Goal: Check status

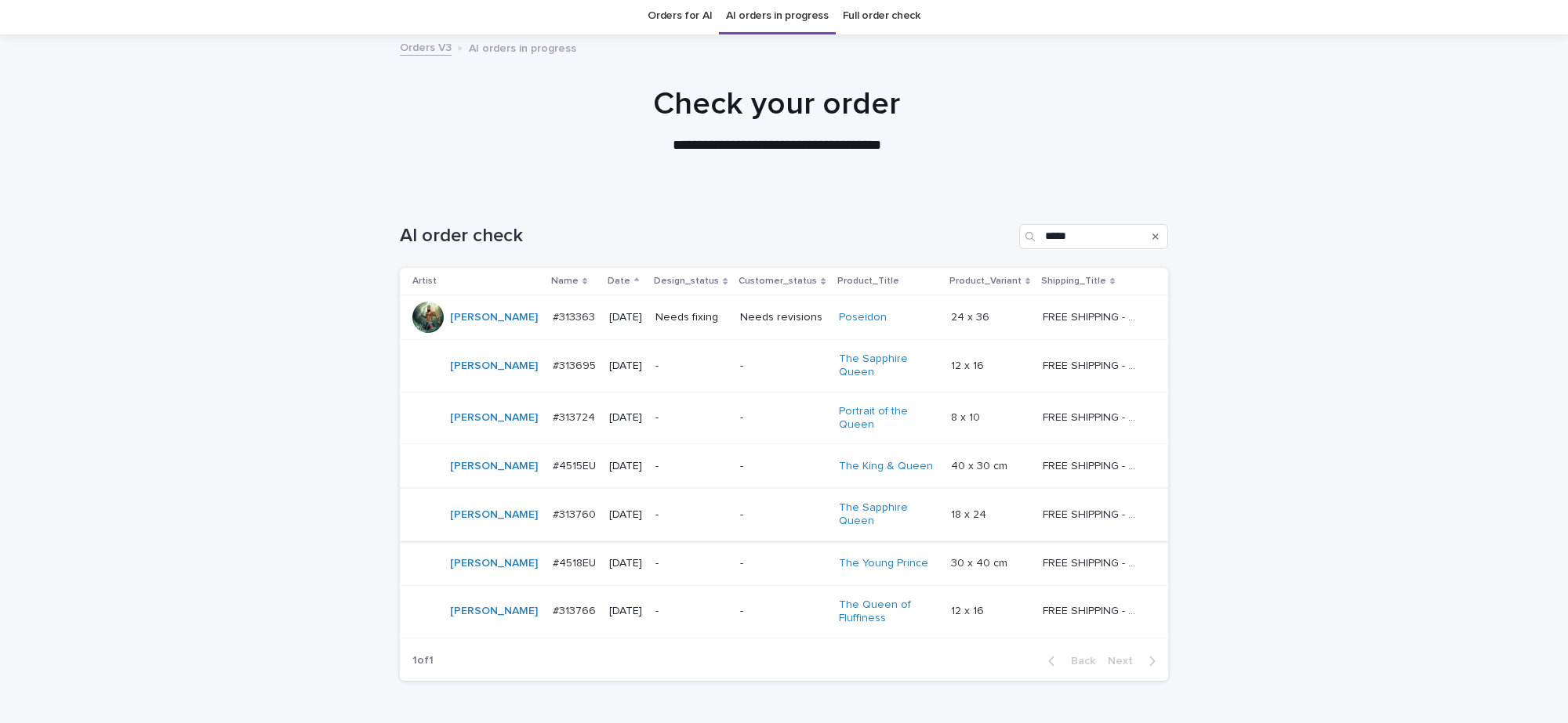
scroll to position [98, 0]
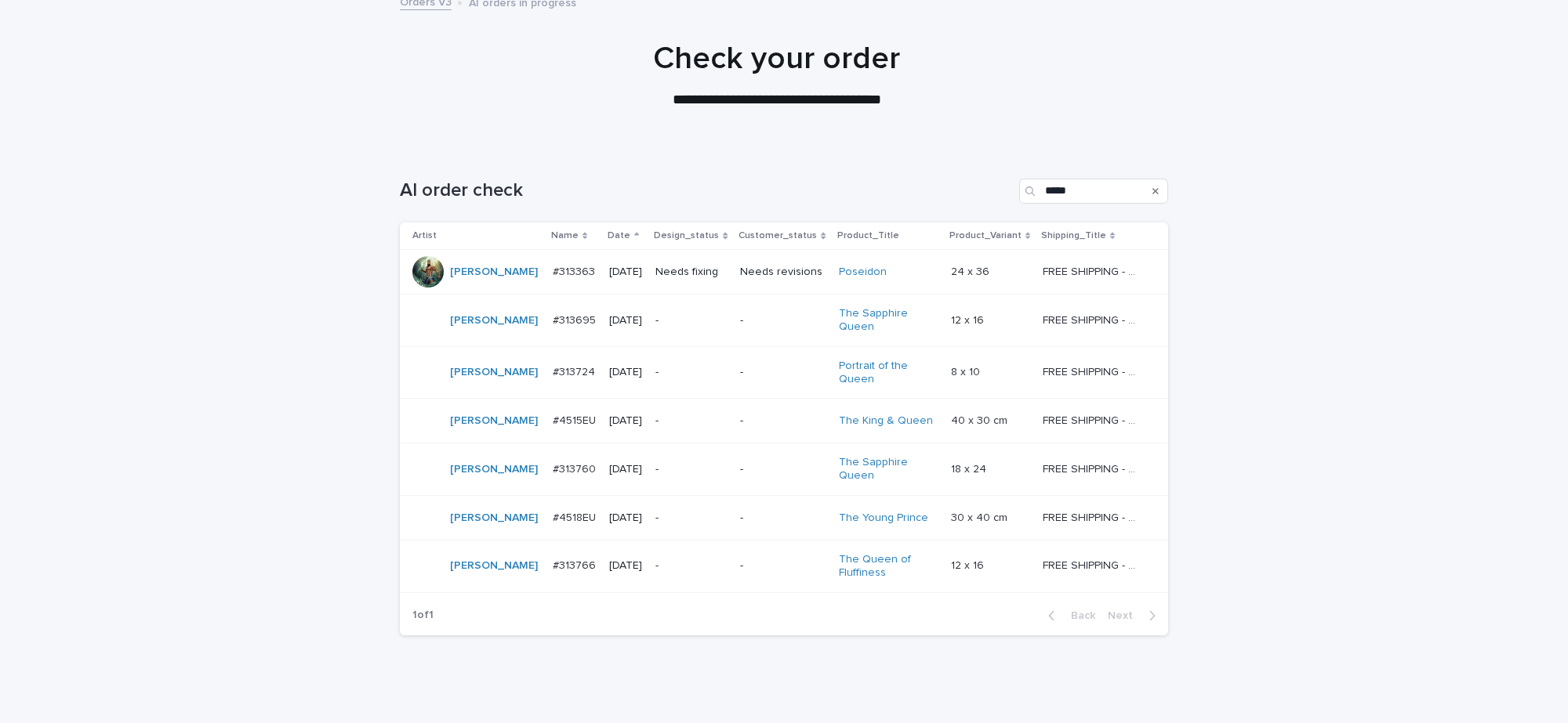
click at [734, 428] on td "-" at bounding box center [783, 420] width 98 height 44
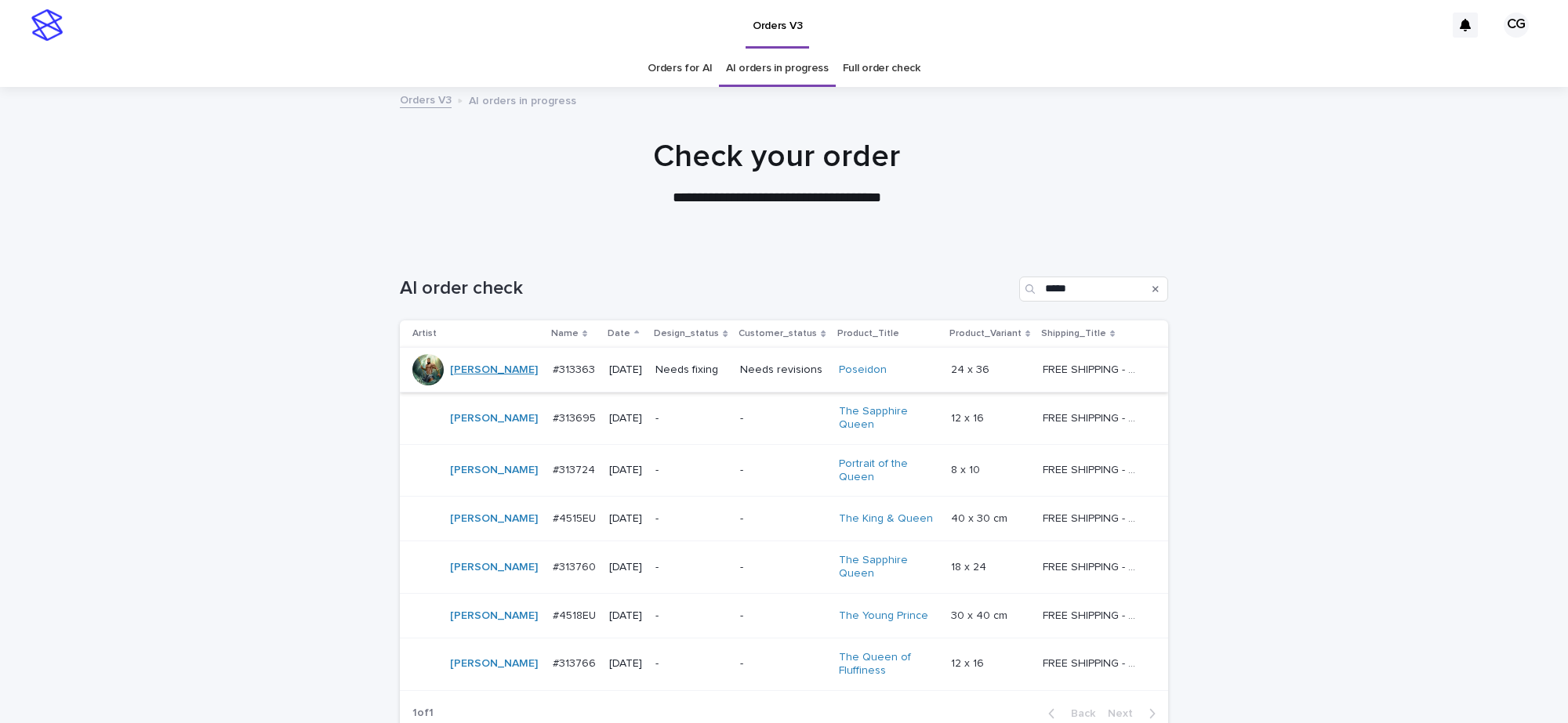
scroll to position [49, 0]
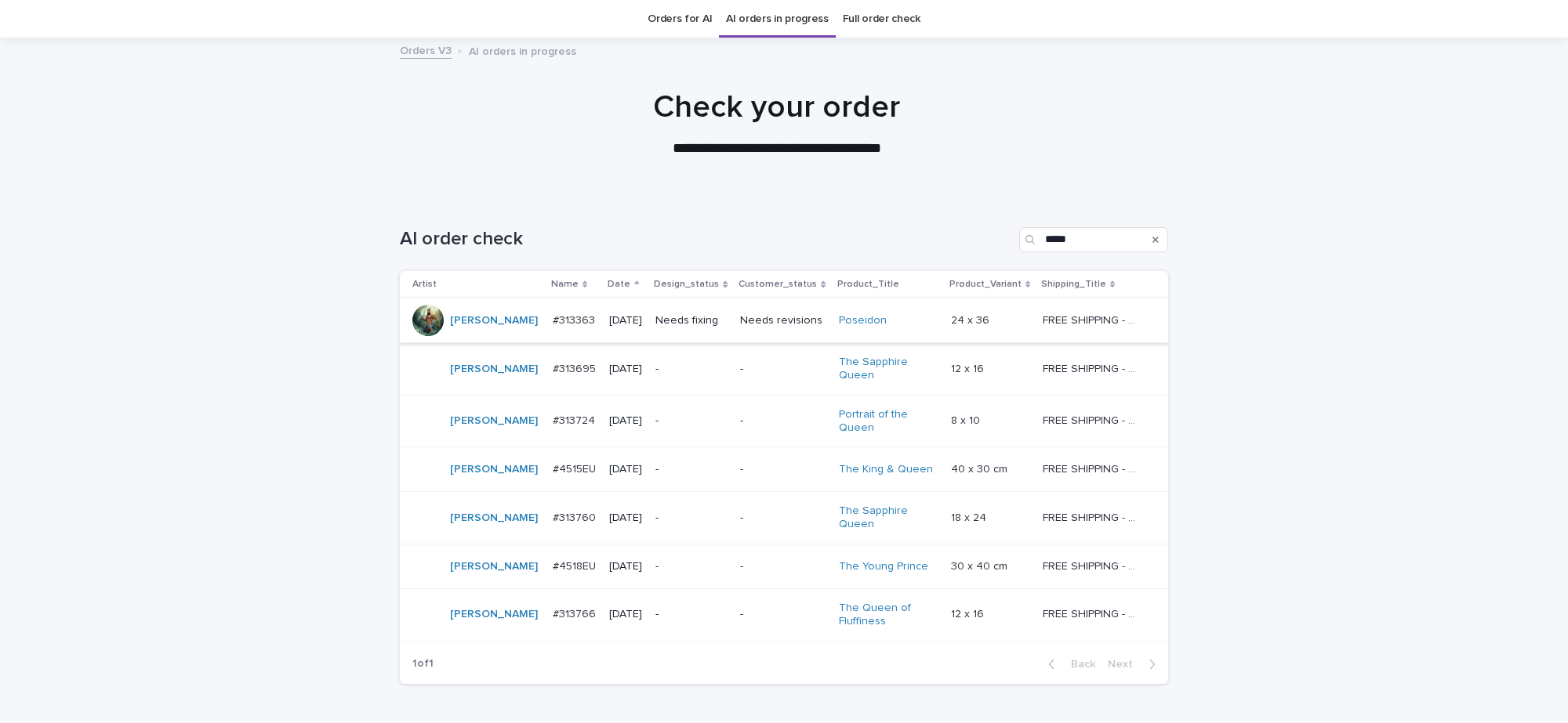
click at [707, 382] on td "-" at bounding box center [691, 370] width 84 height 53
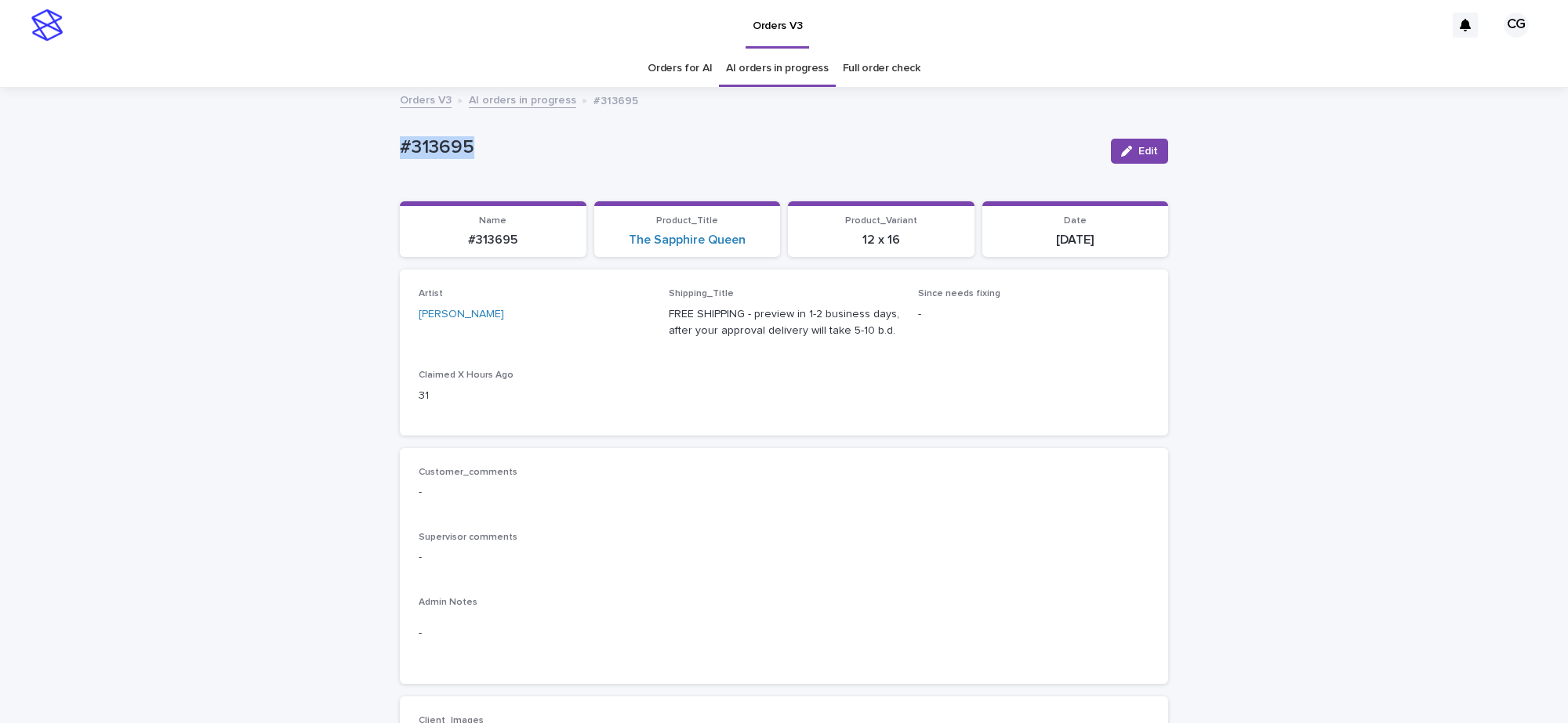
drag, startPoint x: 386, startPoint y: 145, endPoint x: 467, endPoint y: 151, distance: 81.2
copy p "#313695"
drag, startPoint x: 606, startPoint y: 243, endPoint x: 740, endPoint y: 257, distance: 134.7
click at [740, 257] on div "Loading... Saving… Name #313695 Product_Title The Sapphire Queen Product_Varian…" at bounding box center [784, 236] width 769 height 69
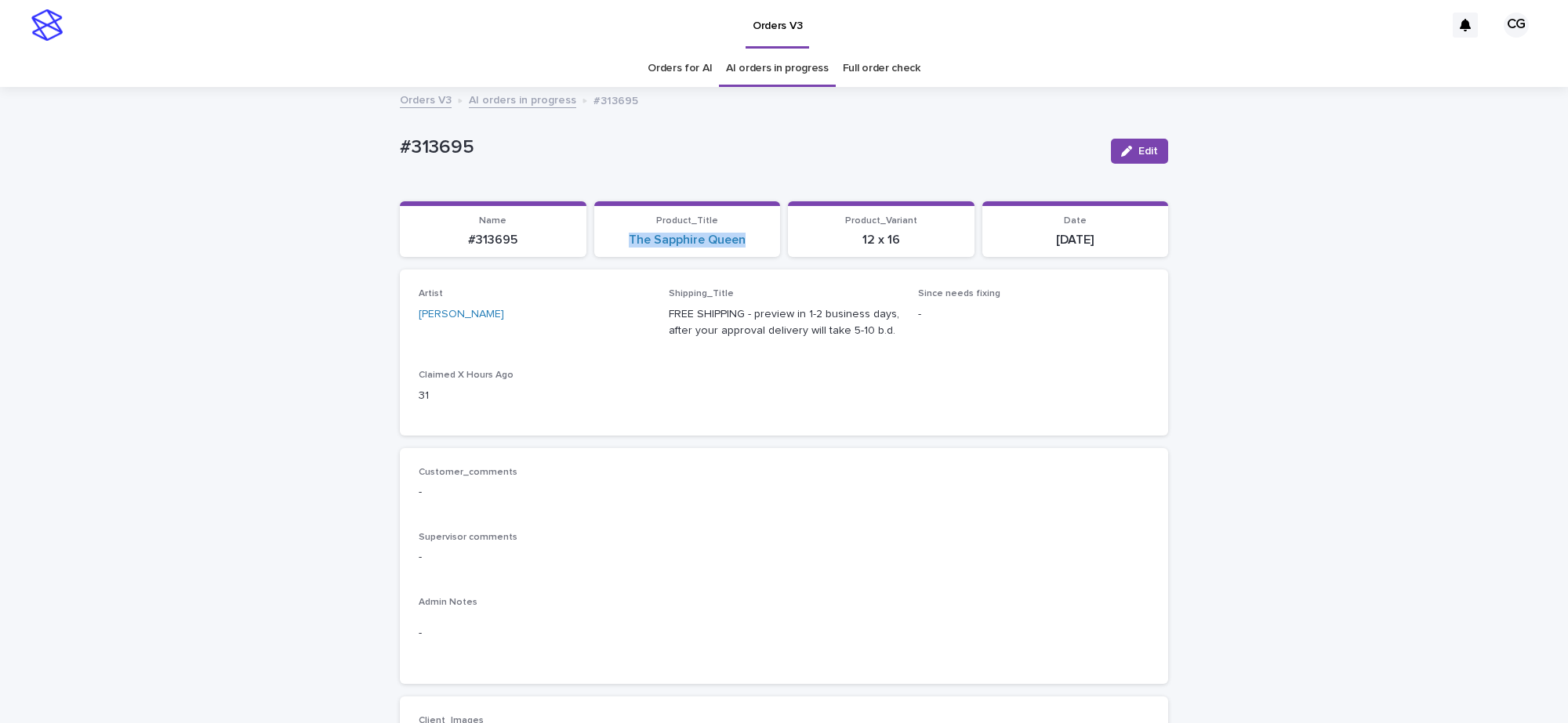
copy link "The Sapphire Queen"
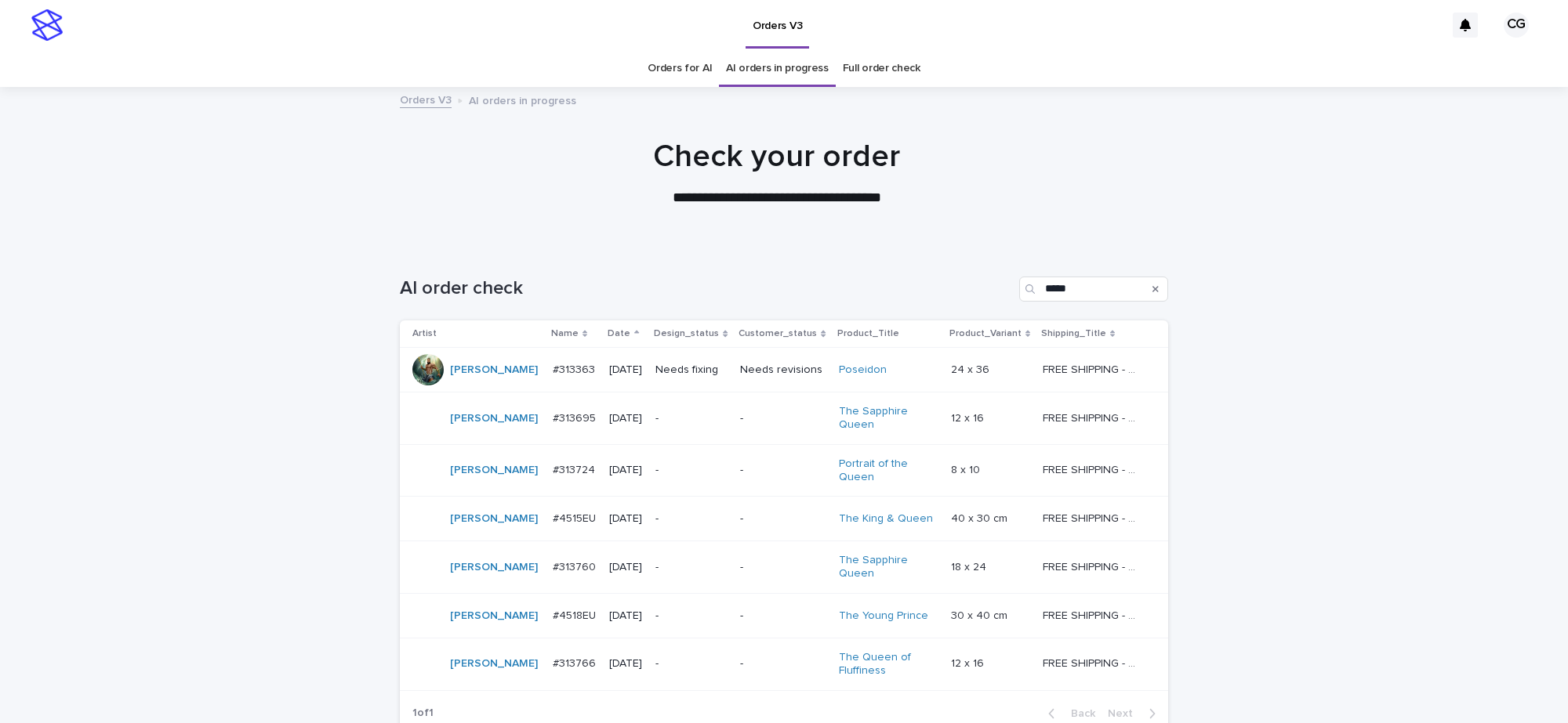
scroll to position [49, 0]
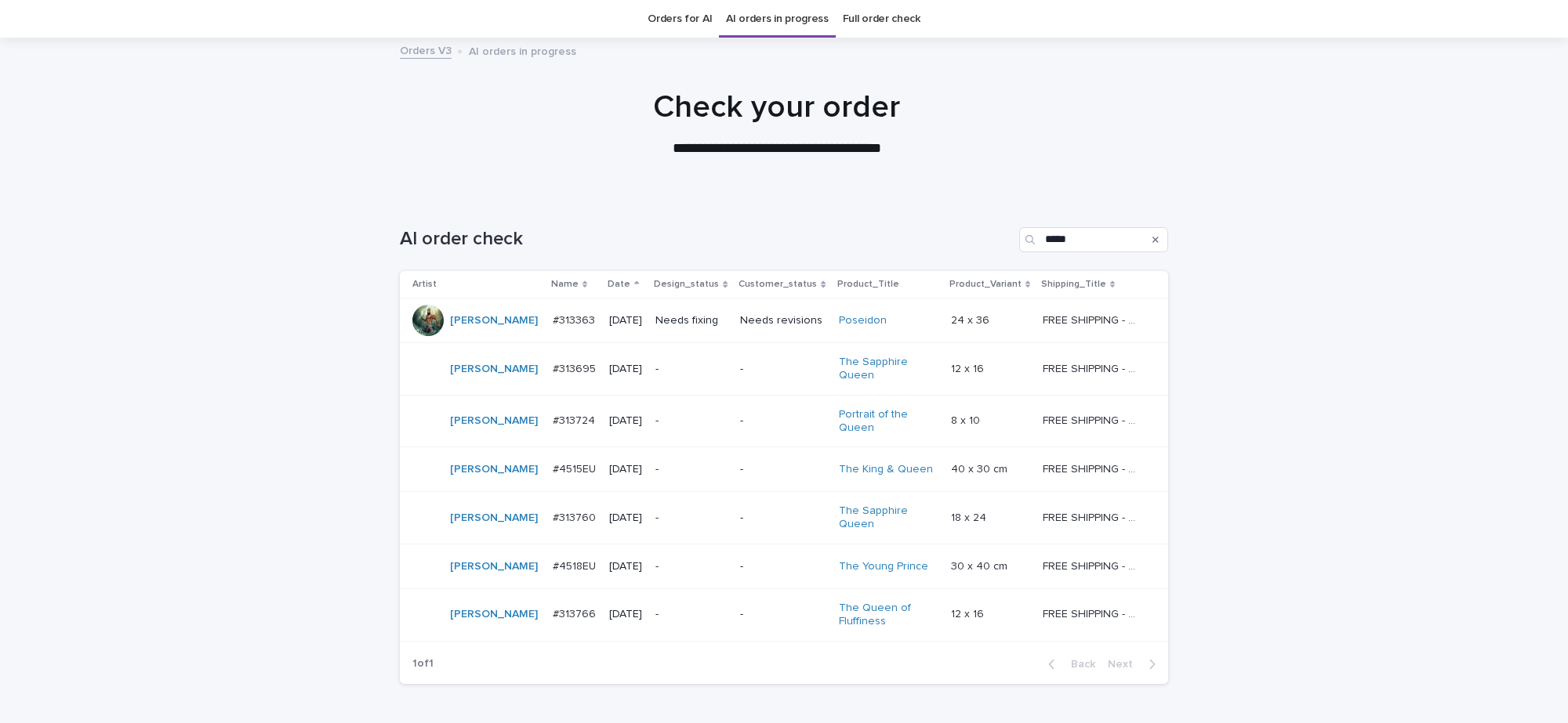
click at [715, 423] on p "-" at bounding box center [692, 421] width 73 height 14
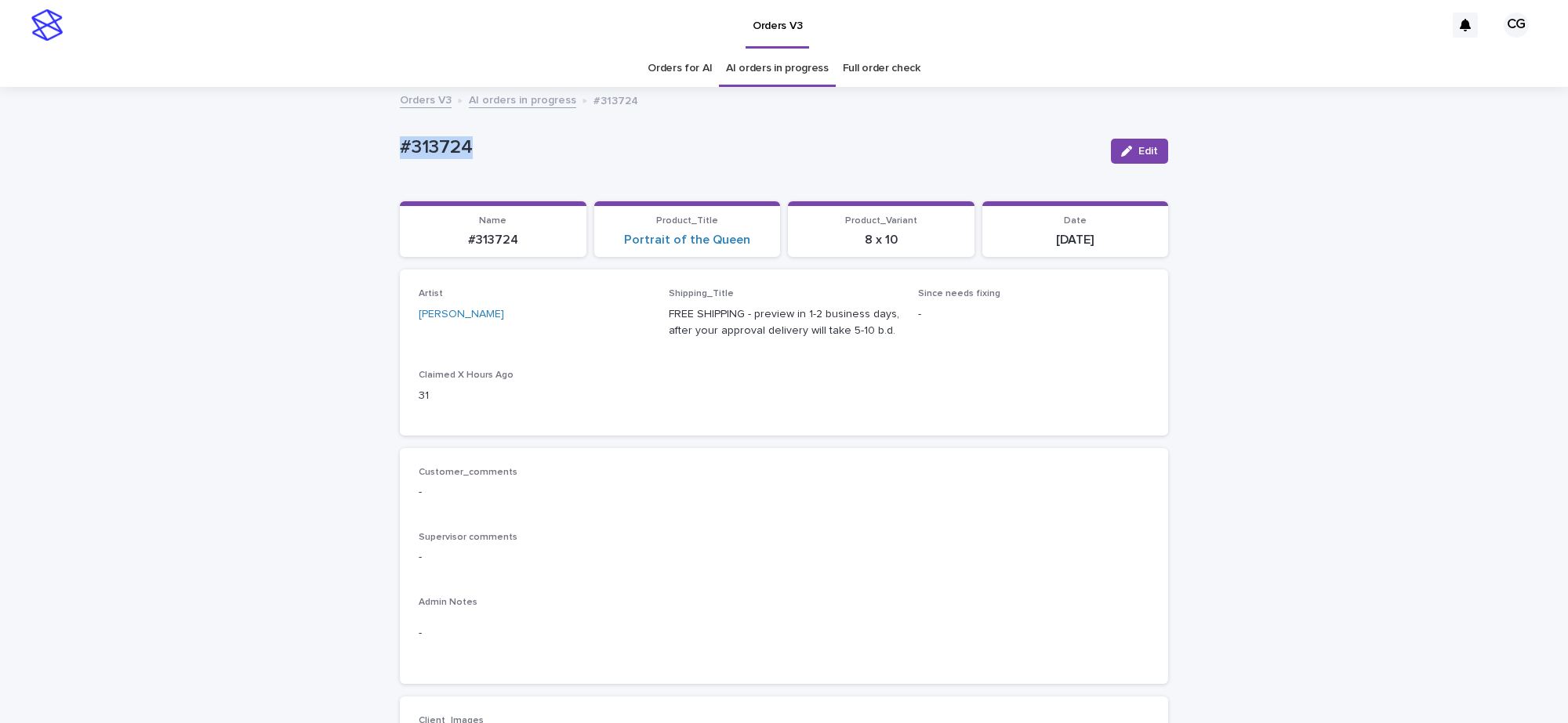
drag, startPoint x: 382, startPoint y: 155, endPoint x: 476, endPoint y: 159, distance: 94.1
copy p "#313724"
drag, startPoint x: 617, startPoint y: 246, endPoint x: 745, endPoint y: 258, distance: 128.6
click at [745, 258] on div "Loading... Saving… Name #313724 Product_Title Portrait of the Queen Product_Var…" at bounding box center [784, 236] width 769 height 69
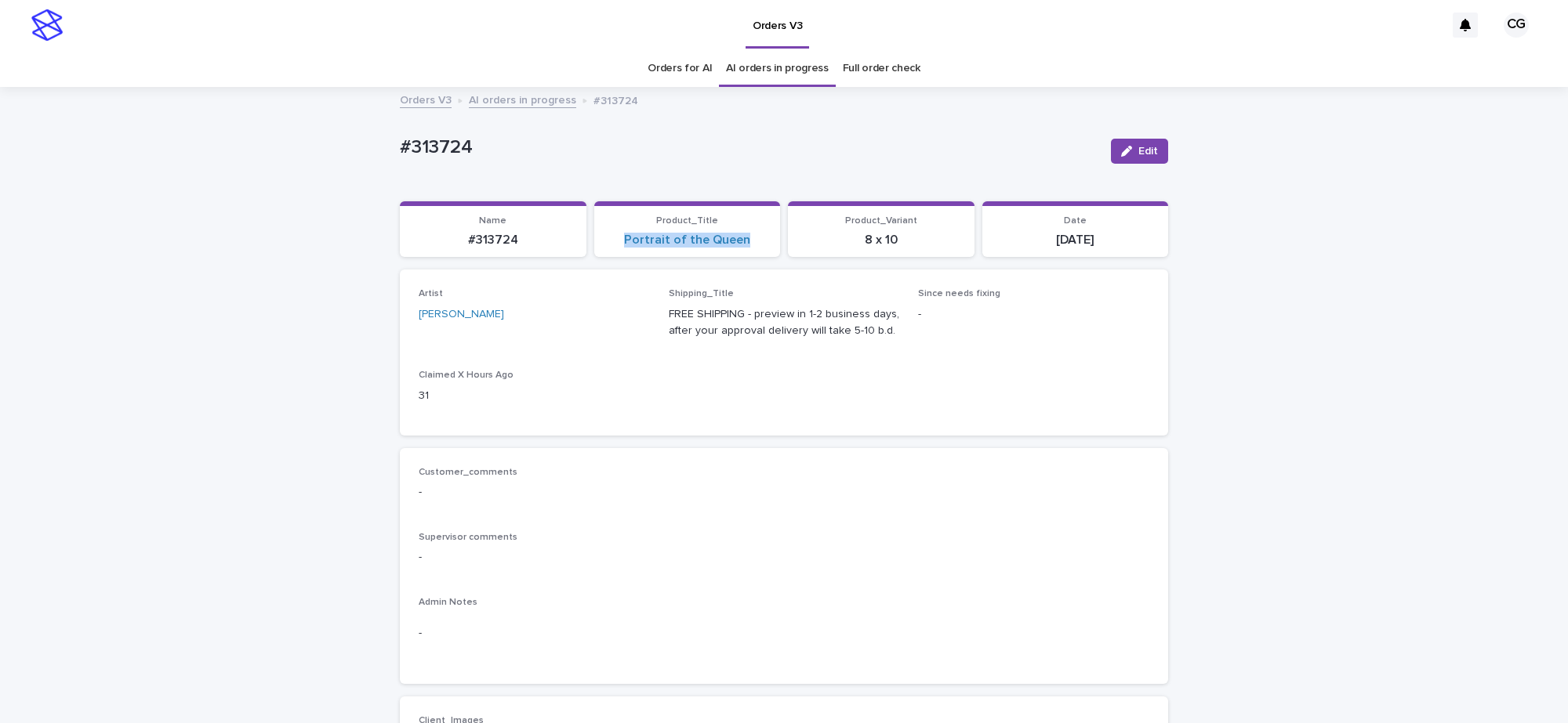
copy link "Portrait of the Queen"
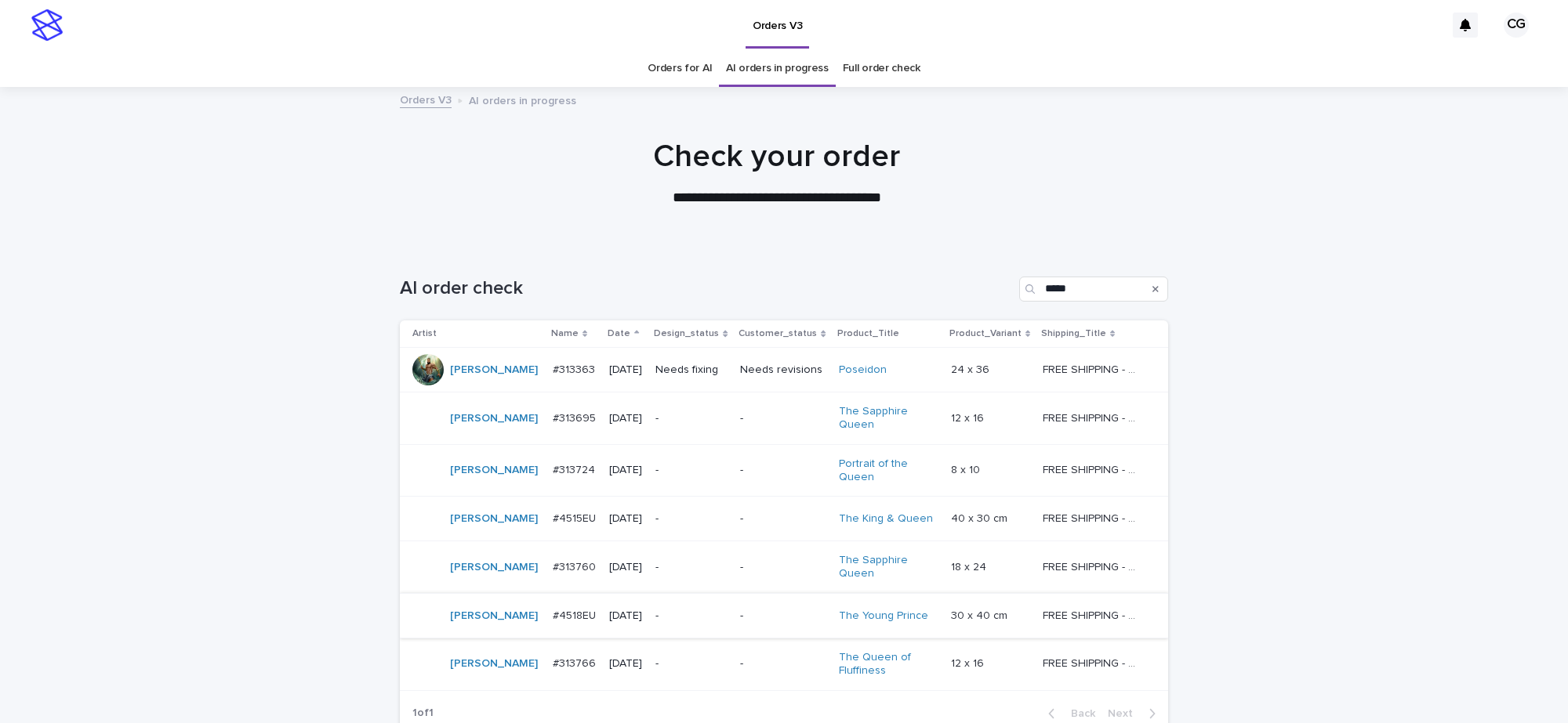
scroll to position [49, 0]
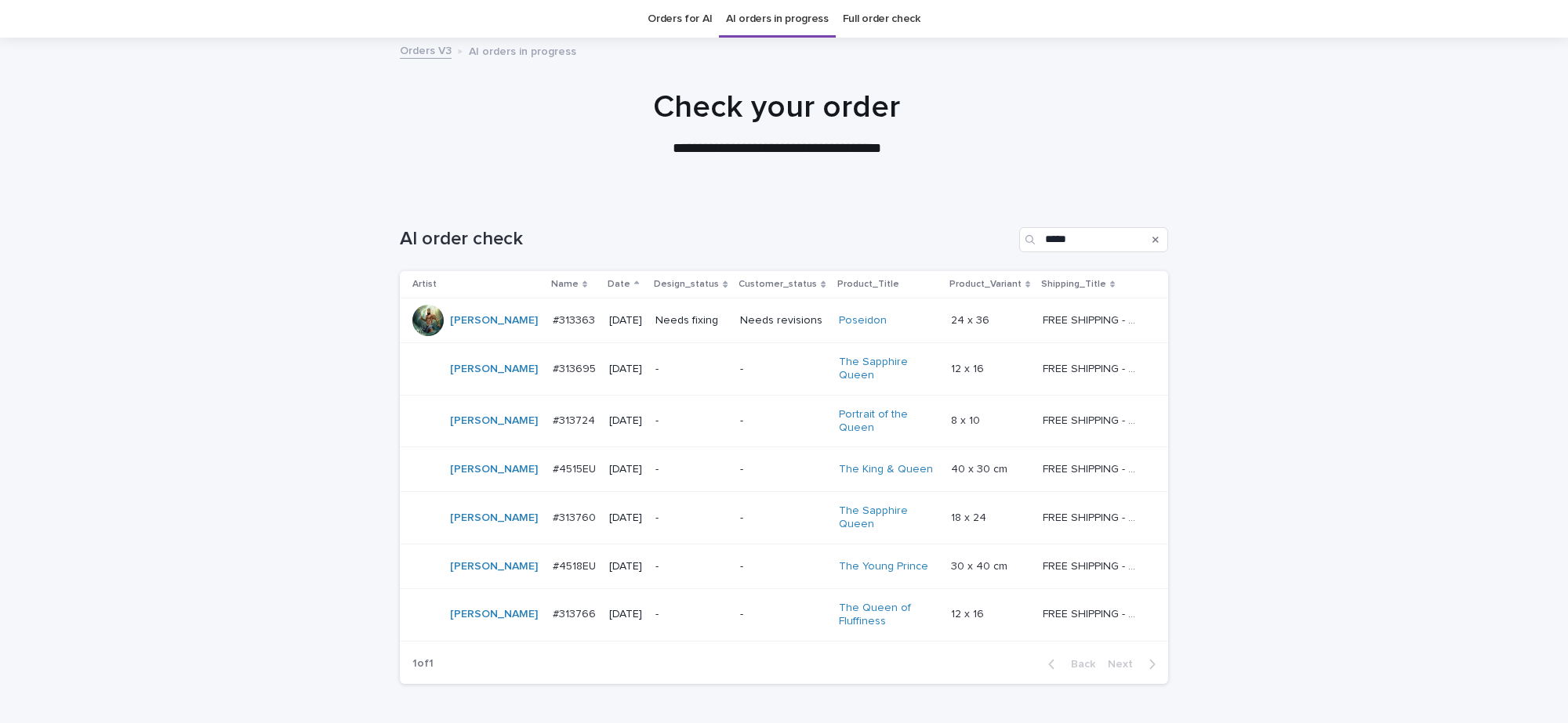
click at [734, 477] on td "-" at bounding box center [783, 469] width 98 height 44
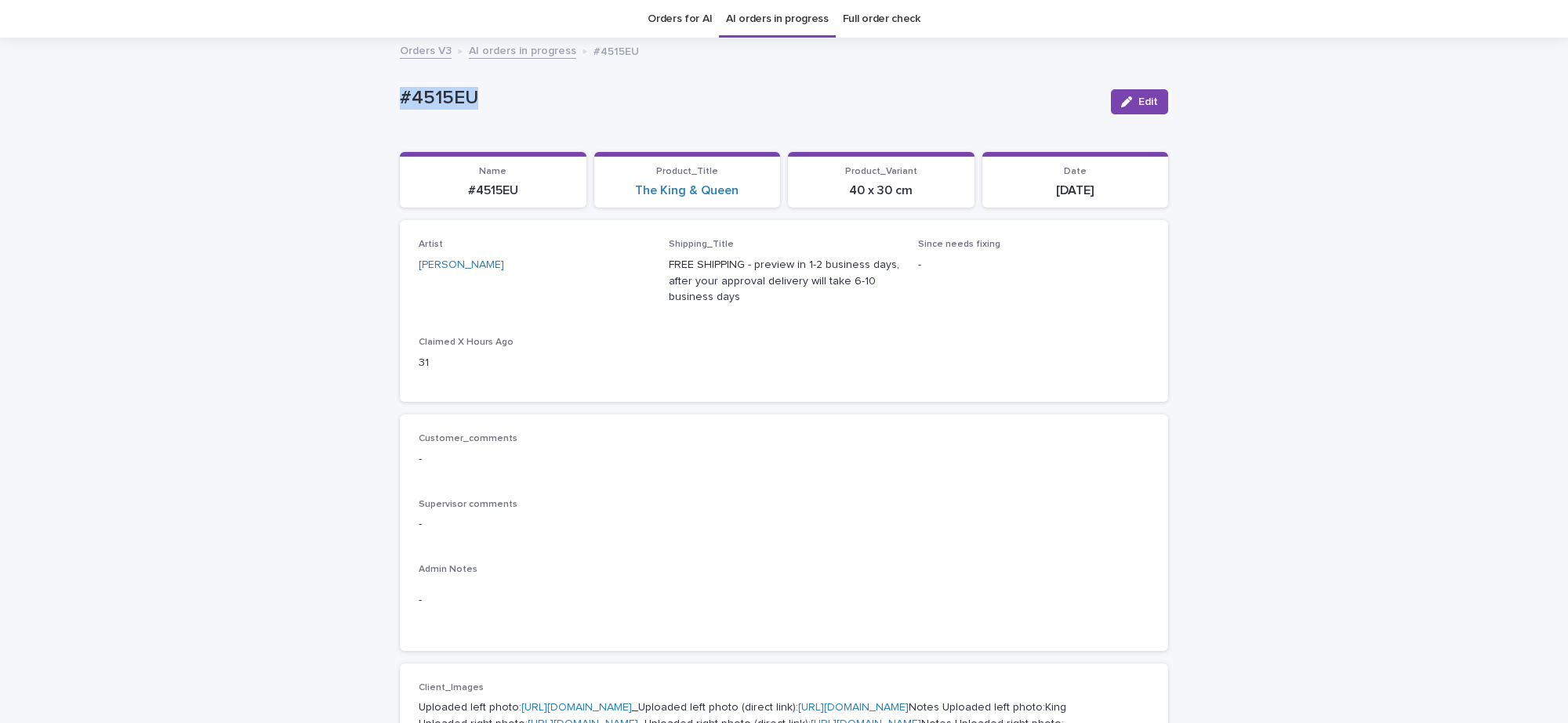
drag, startPoint x: 385, startPoint y: 96, endPoint x: 482, endPoint y: 108, distance: 97.7
copy p "#4515EU"
drag, startPoint x: 622, startPoint y: 194, endPoint x: 742, endPoint y: 201, distance: 120.2
click at [742, 201] on section "Product_Title The King & Queen" at bounding box center [688, 180] width 187 height 56
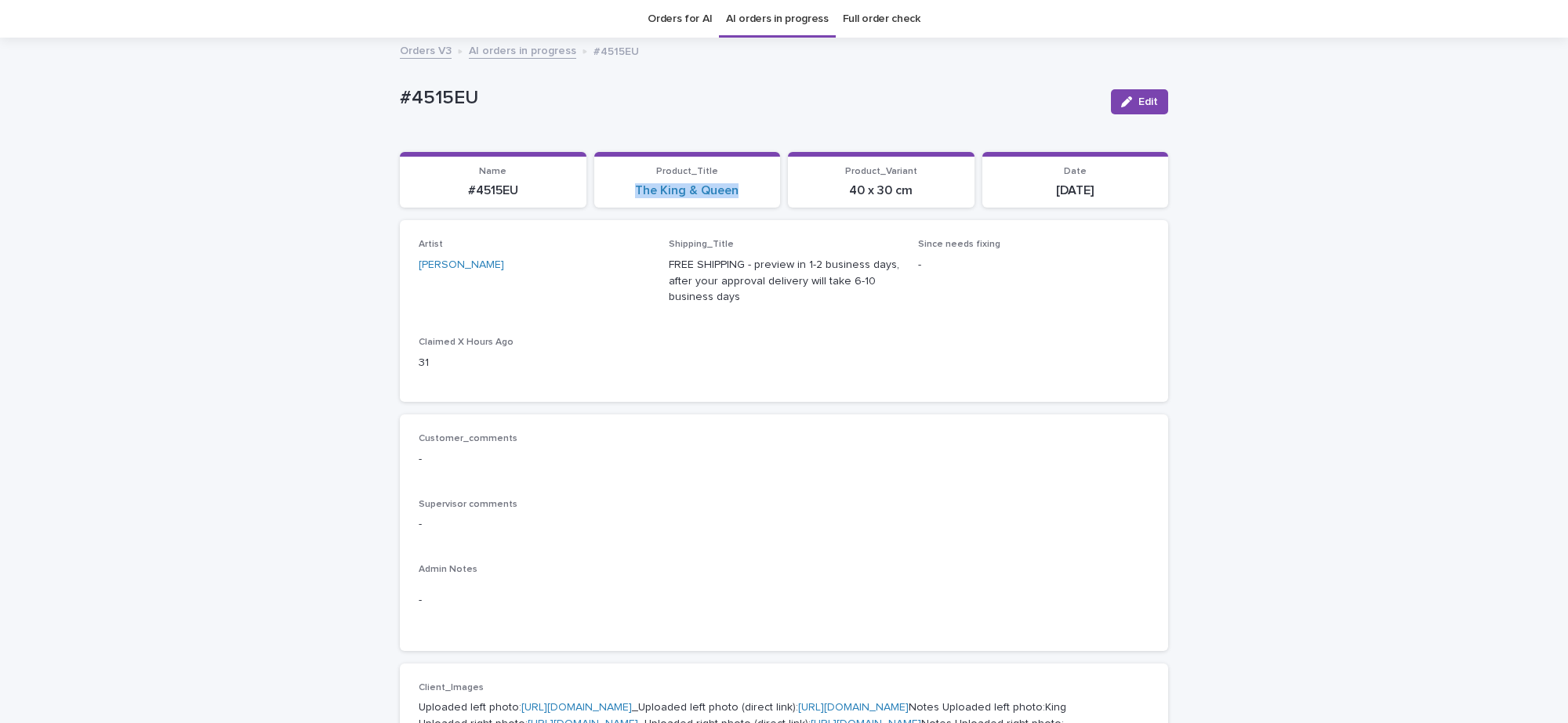
copy link "The King & Queen"
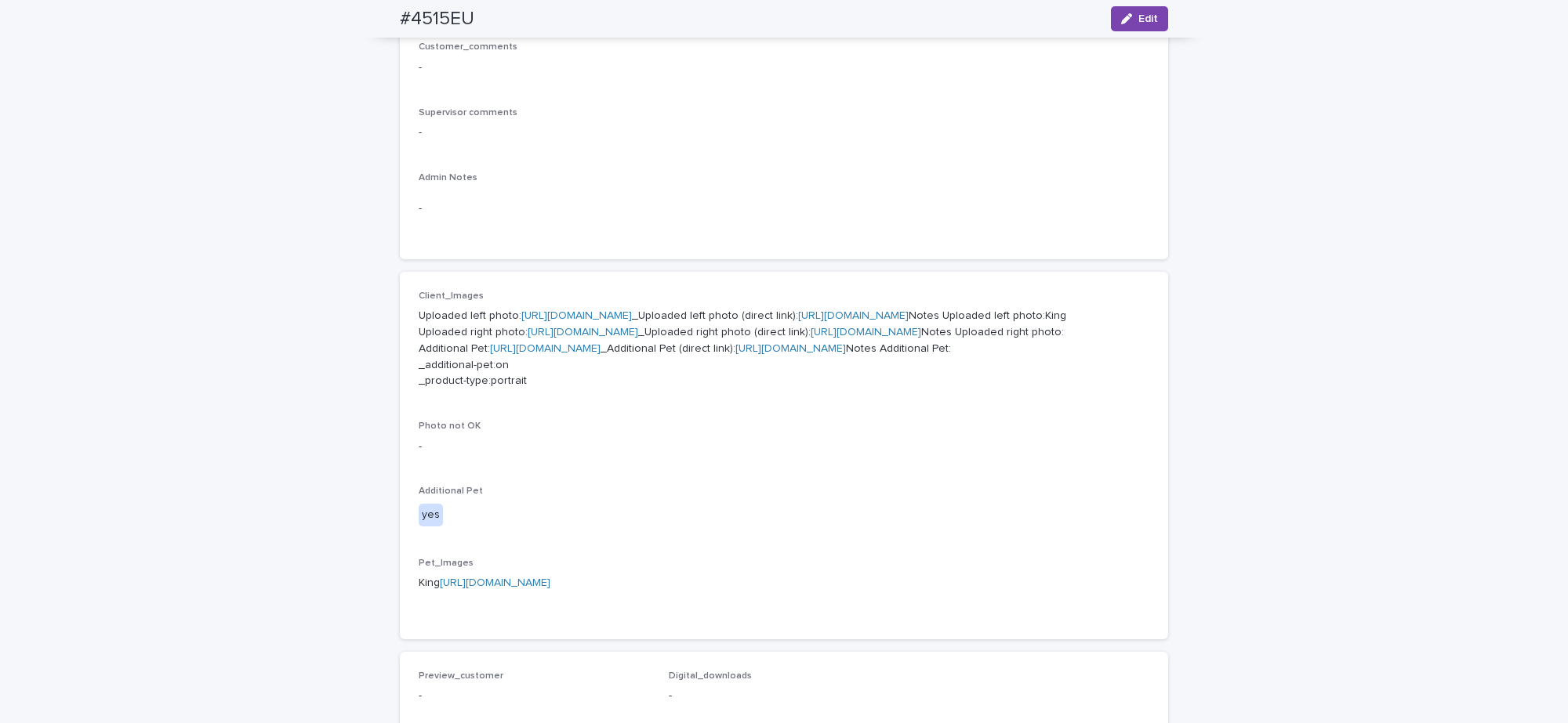
scroll to position [833, 0]
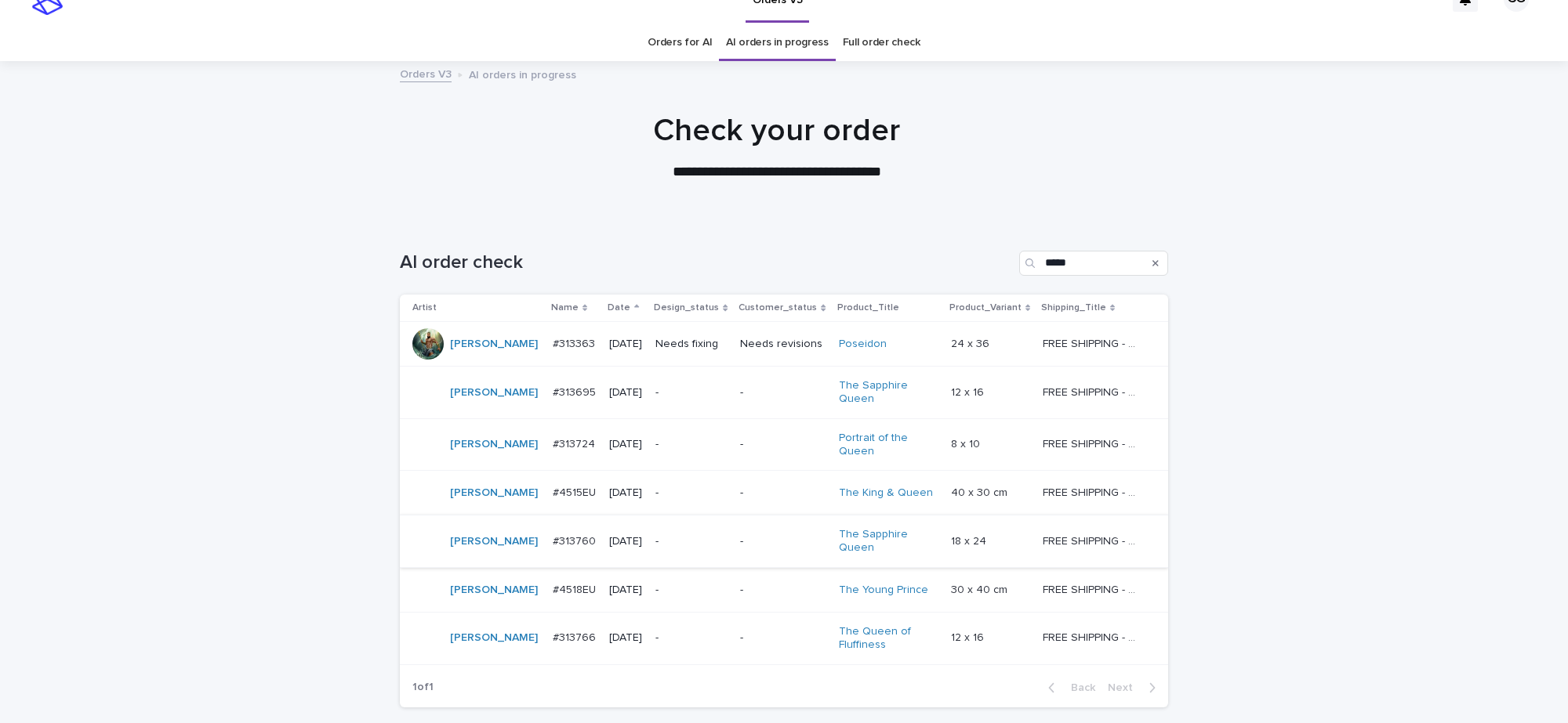
scroll to position [49, 0]
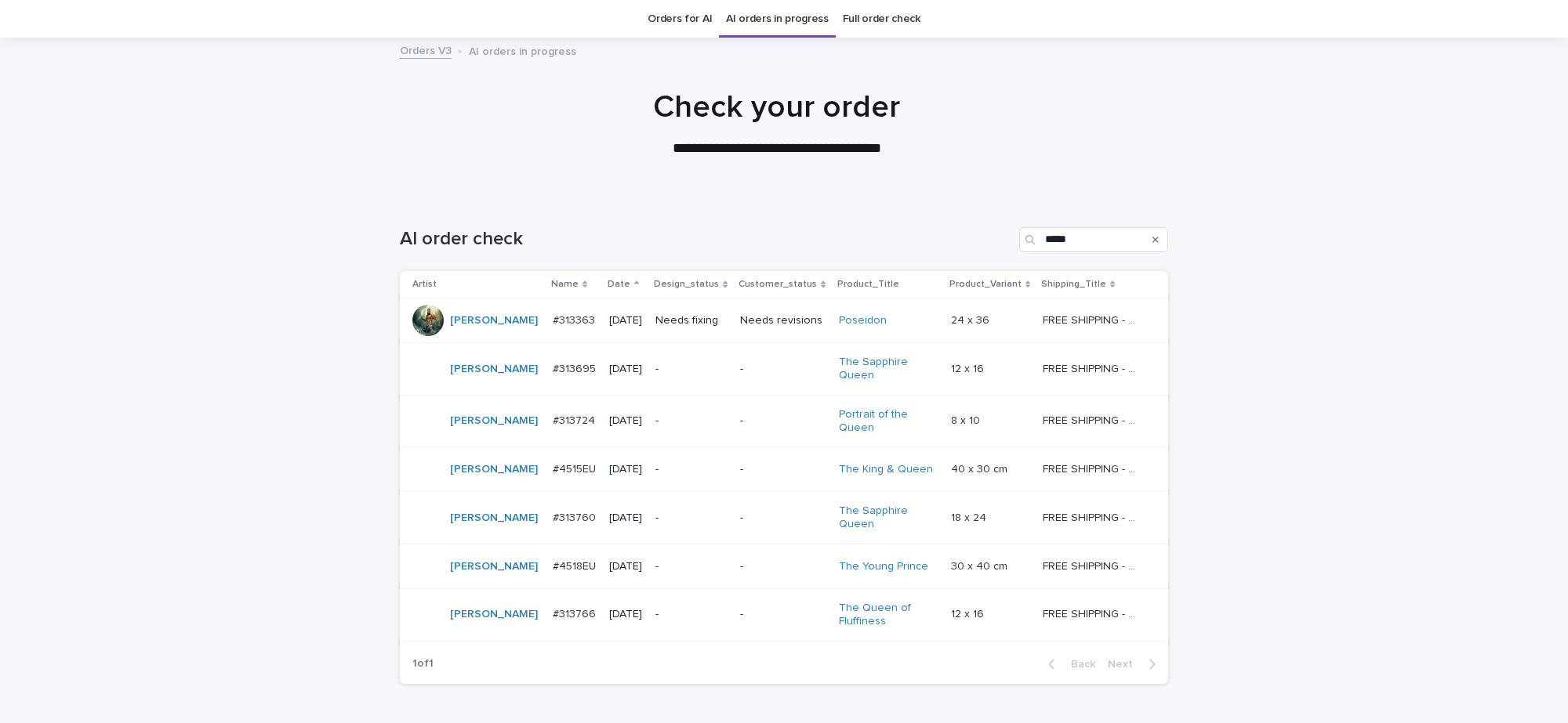
click at [774, 521] on p "-" at bounding box center [782, 518] width 85 height 14
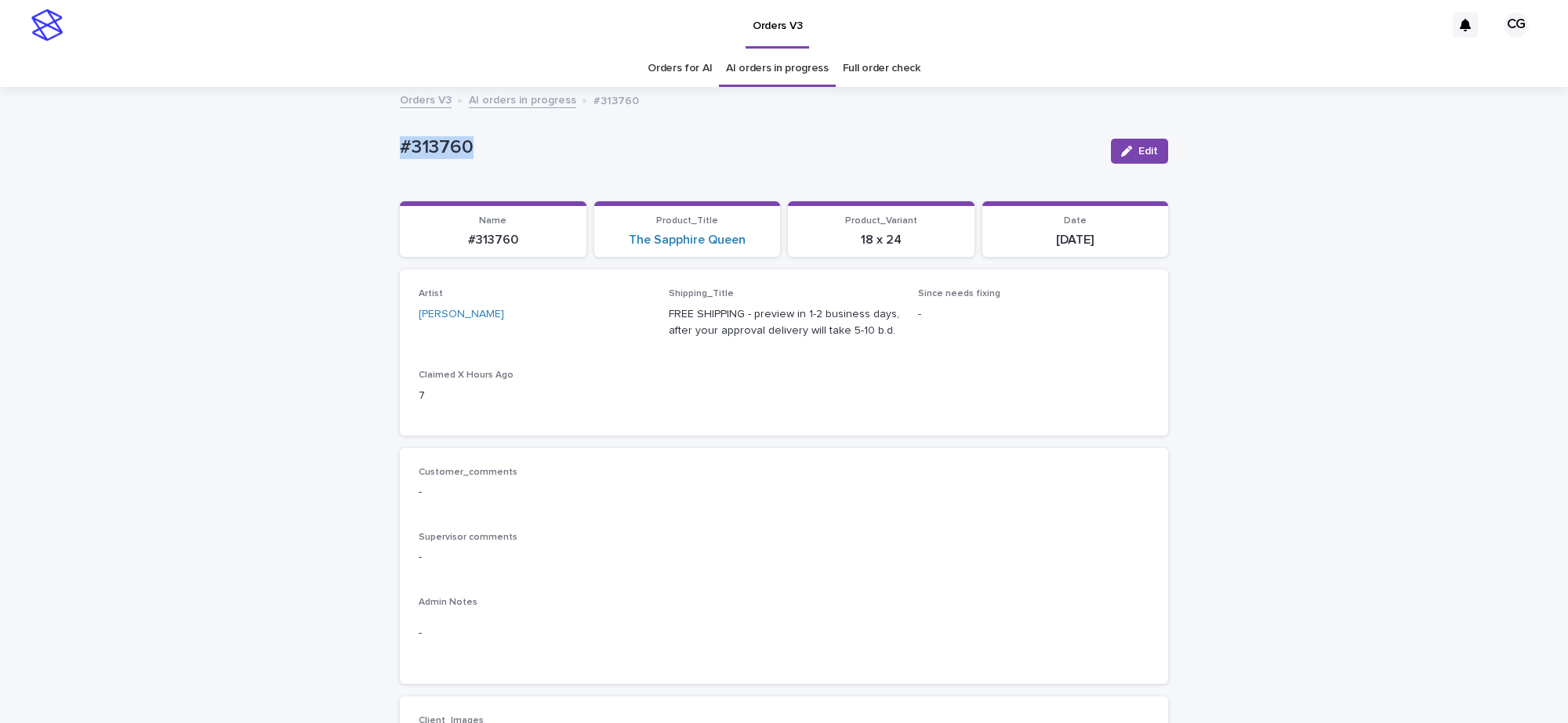
drag, startPoint x: 373, startPoint y: 158, endPoint x: 583, endPoint y: 241, distance: 225.8
copy p "#313760"
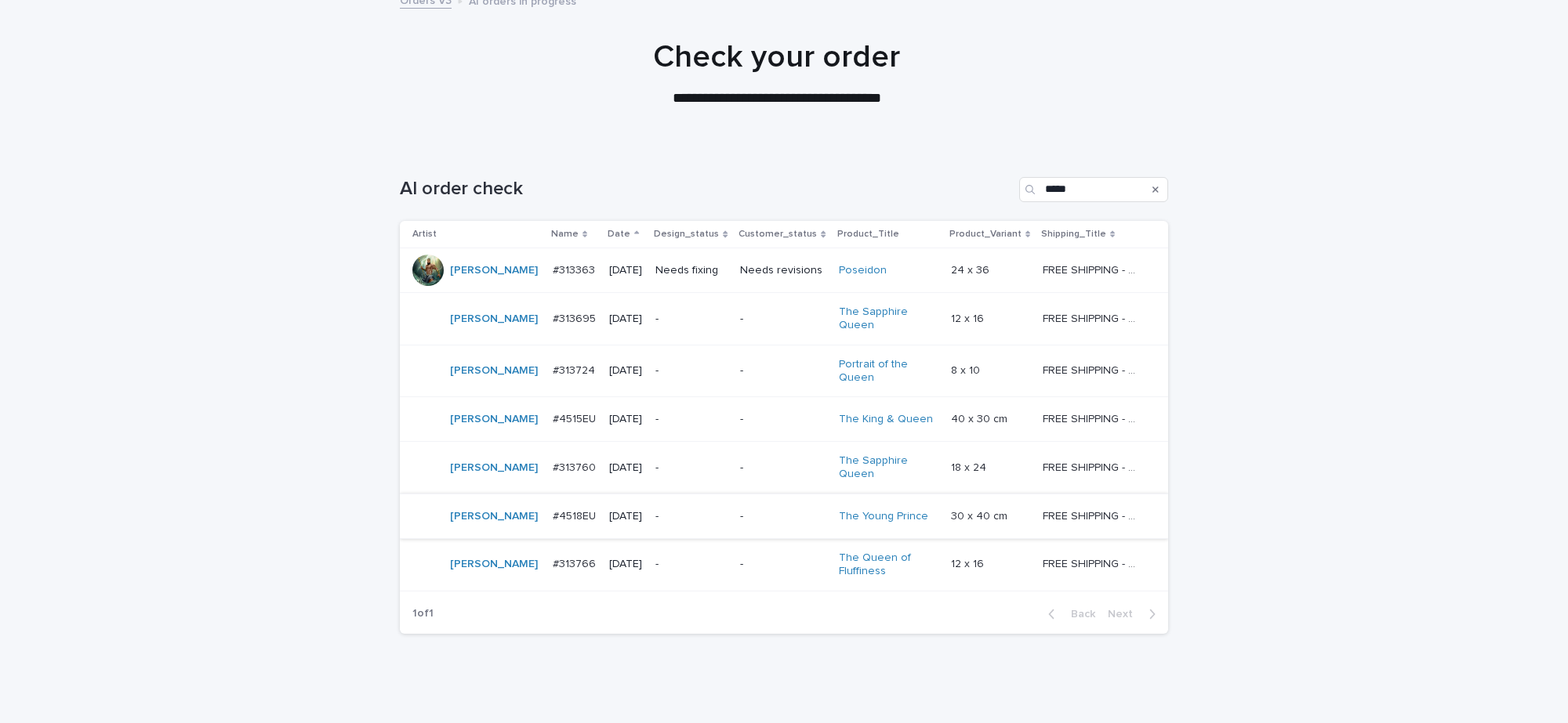
scroll to position [146, 0]
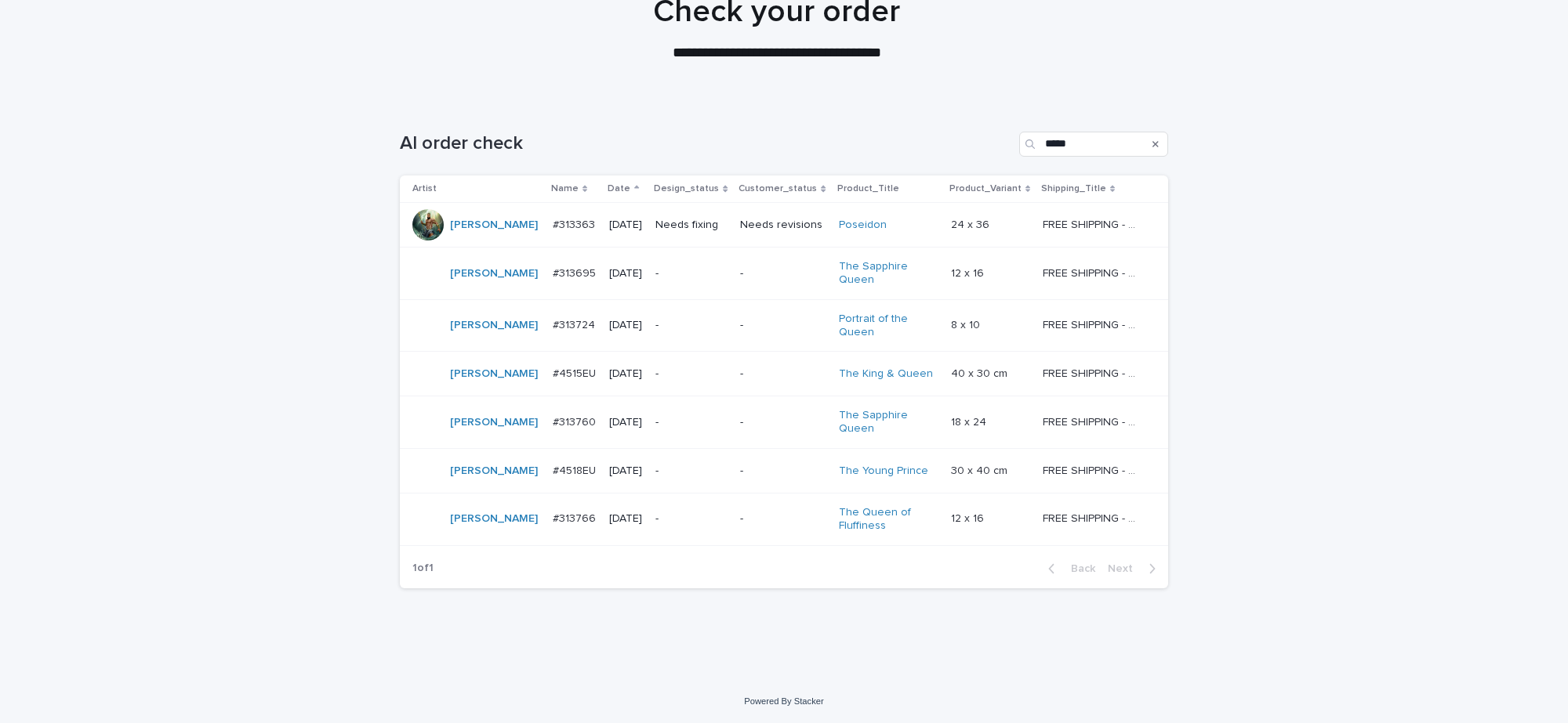
click at [749, 473] on p "-" at bounding box center [782, 471] width 85 height 14
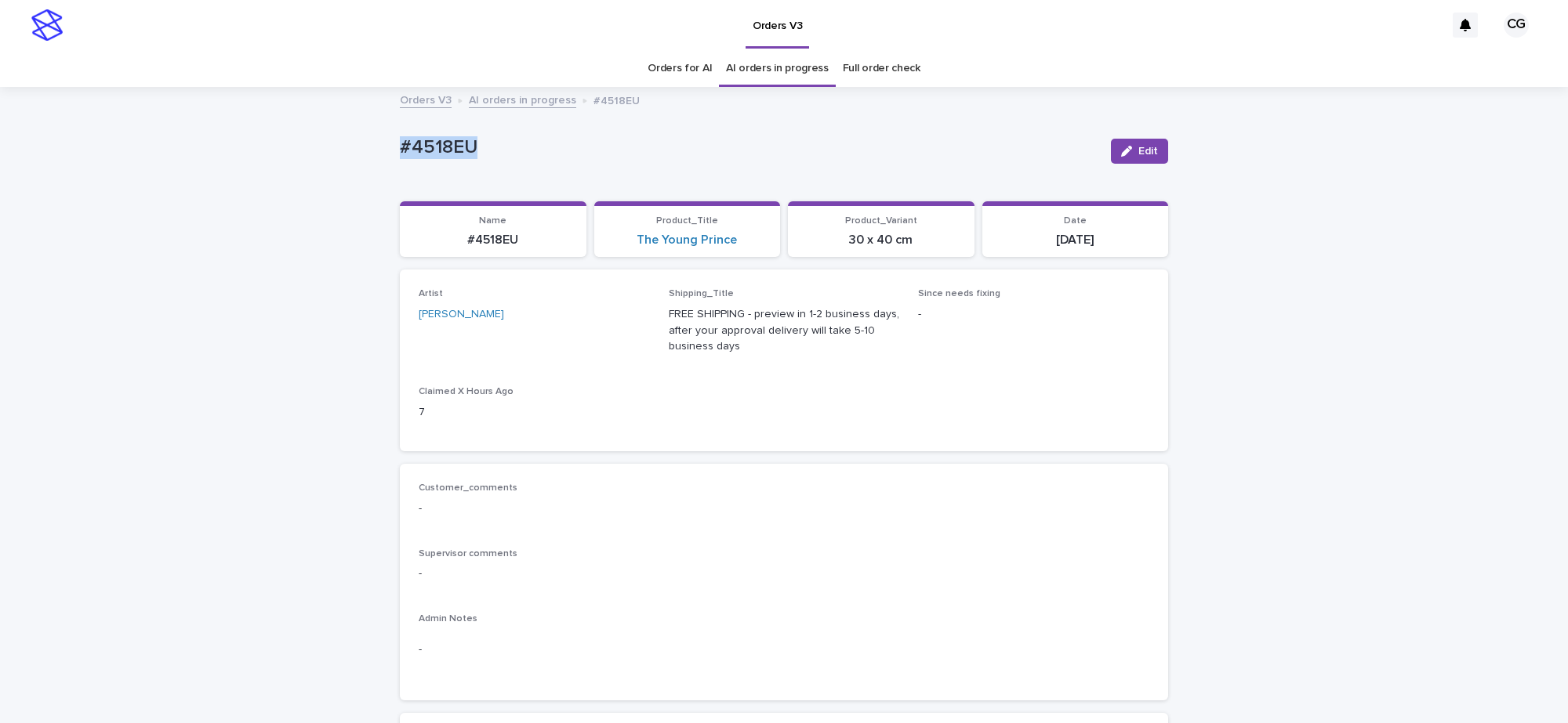
copy p "#4518EU"
drag, startPoint x: 619, startPoint y: 249, endPoint x: 739, endPoint y: 257, distance: 120.3
click at [739, 257] on div "Loading... Saving… Name #4518EU Product_Title The Young Prince Product_Variant …" at bounding box center [784, 236] width 769 height 69
copy link "The Young Prince"
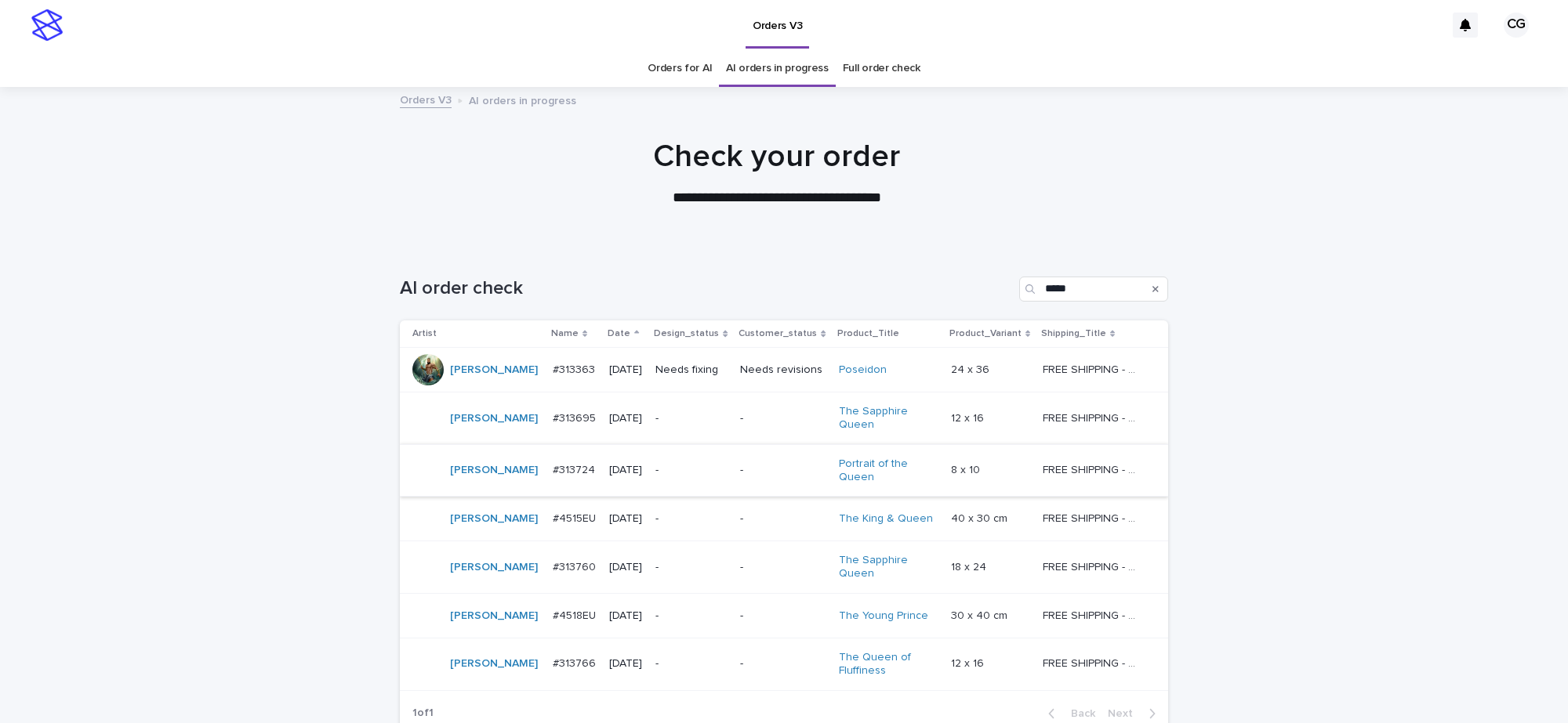
scroll to position [49, 0]
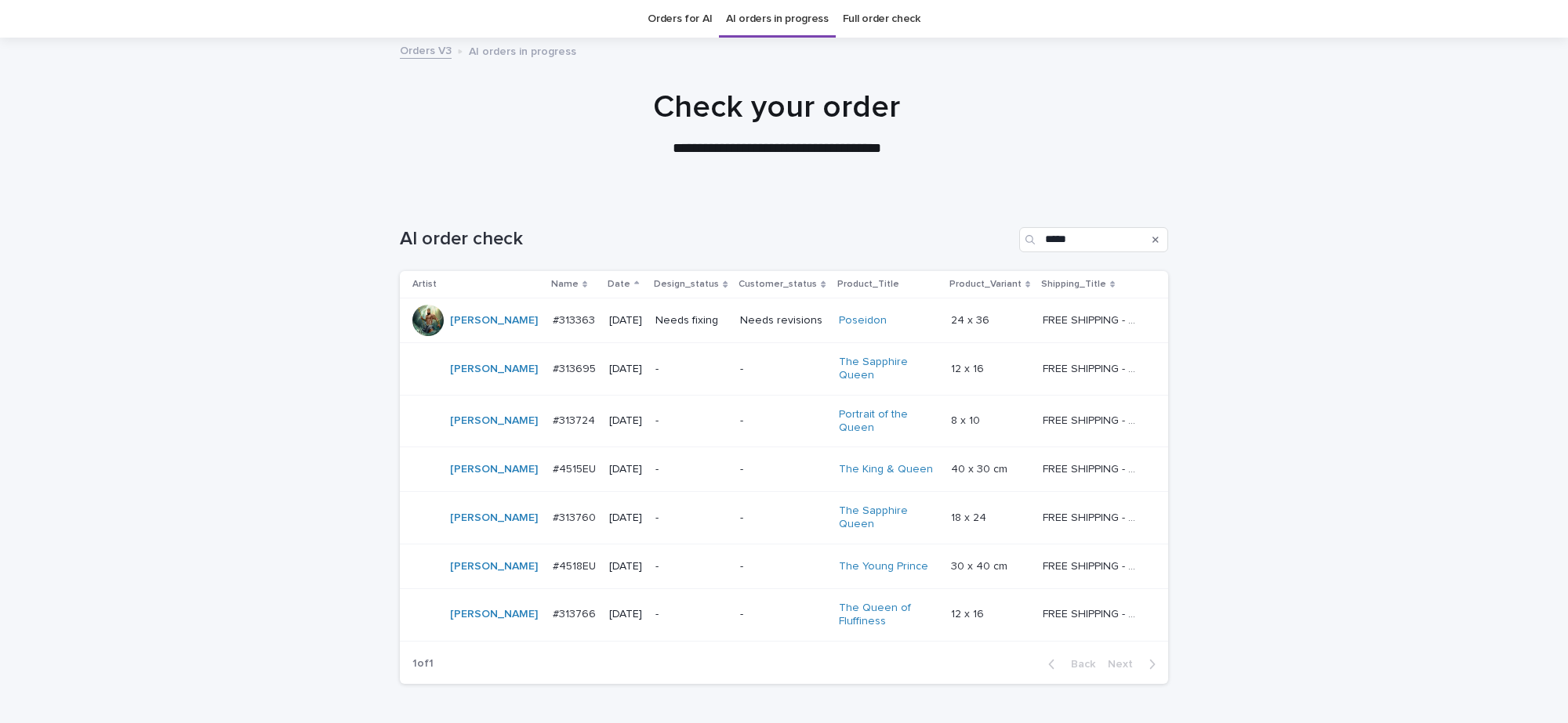
click at [734, 604] on td "-" at bounding box center [783, 615] width 98 height 53
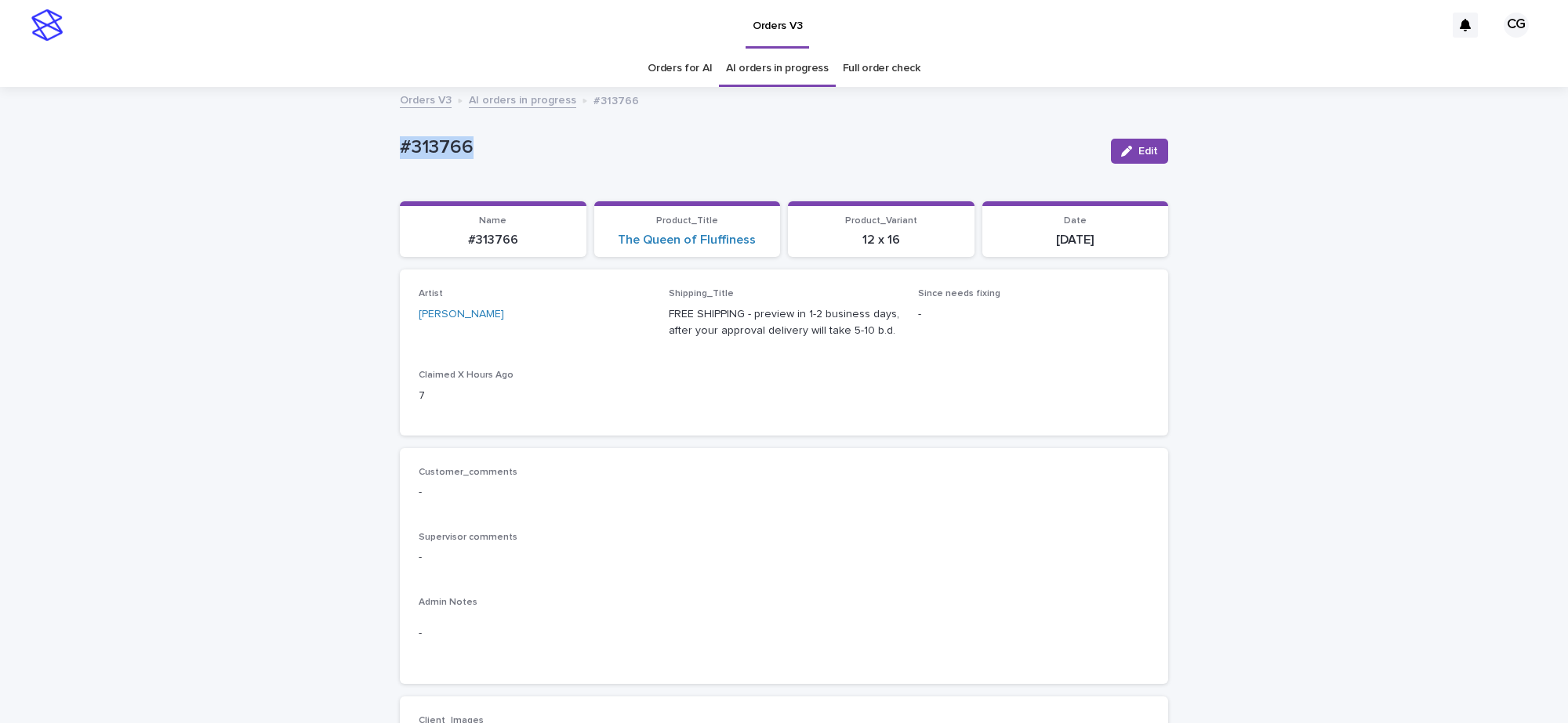
drag, startPoint x: 389, startPoint y: 161, endPoint x: 467, endPoint y: 163, distance: 78.0
copy p "#313766"
drag, startPoint x: 600, startPoint y: 247, endPoint x: 757, endPoint y: 251, distance: 157.1
click at [757, 251] on section "Product_Title The Queen of Fluffiness" at bounding box center [688, 229] width 187 height 56
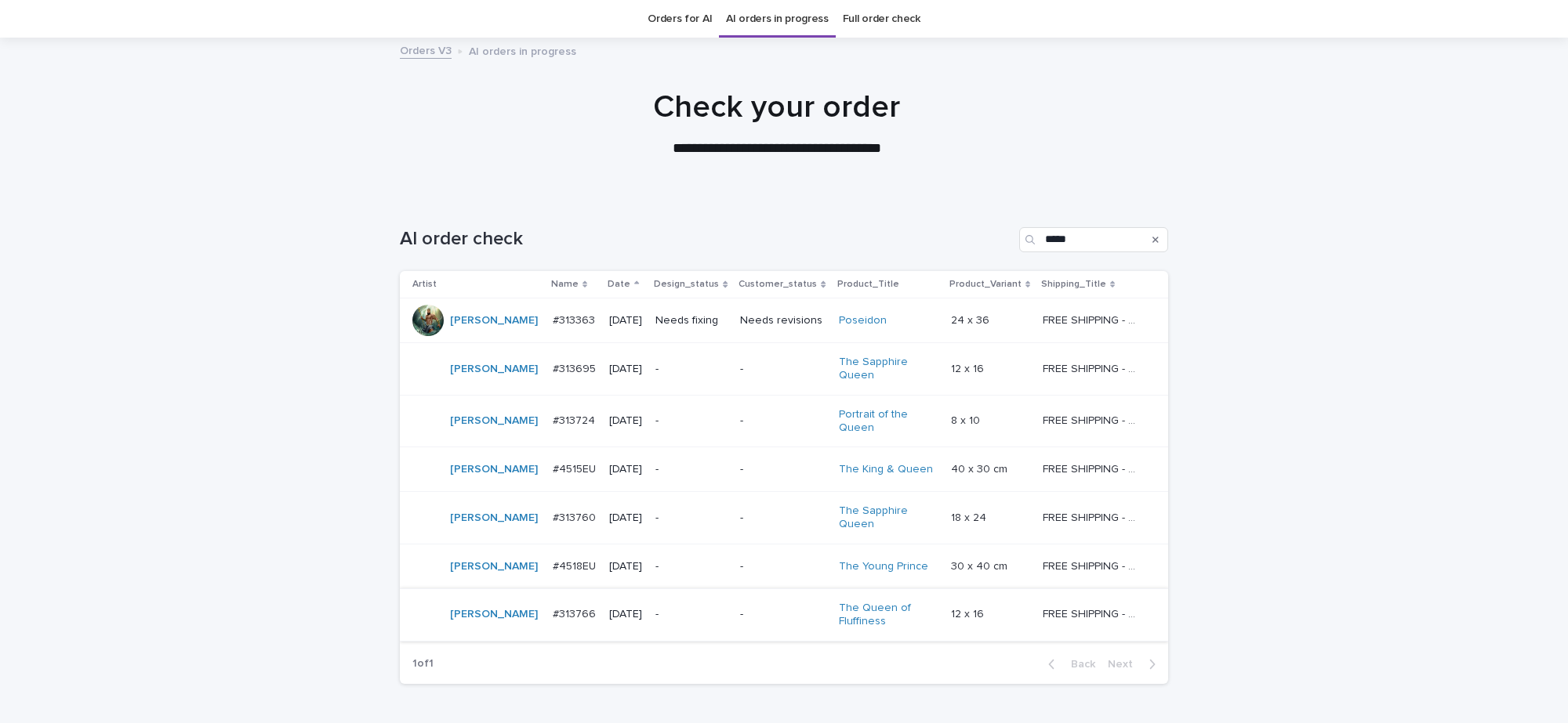
scroll to position [146, 0]
